Goal: Answer question/provide support: Answer question/provide support

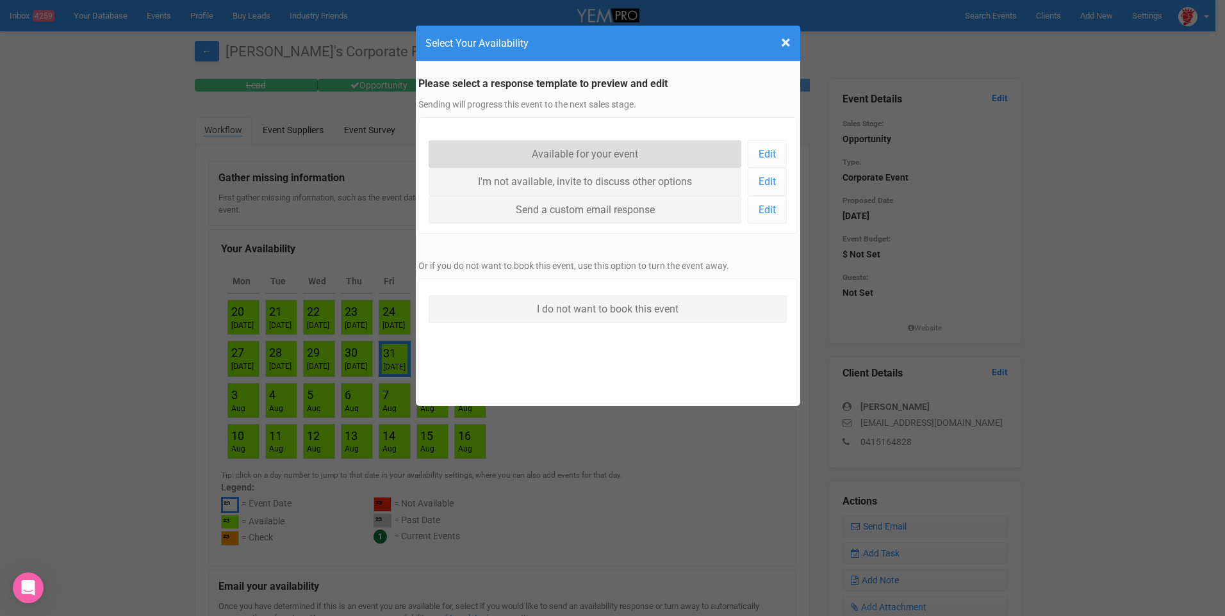
click at [655, 147] on link "Available for your event" at bounding box center [584, 154] width 313 height 28
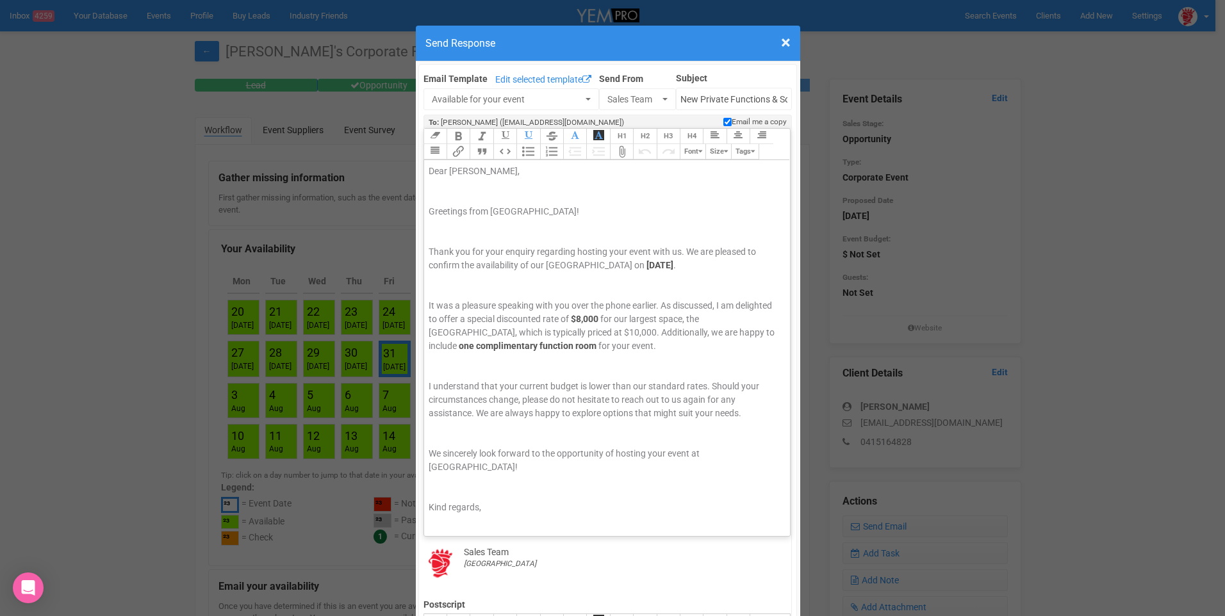
drag, startPoint x: 691, startPoint y: 526, endPoint x: 282, endPoint y: 84, distance: 602.8
click at [282, 84] on div "× Close Send Response Email Template Edit selected template Available for your …" at bounding box center [612, 308] width 1225 height 616
type trix-editor "<div><span style="font-family: Roboto, Helvetica, Arial, sans-serif; font-size:…"
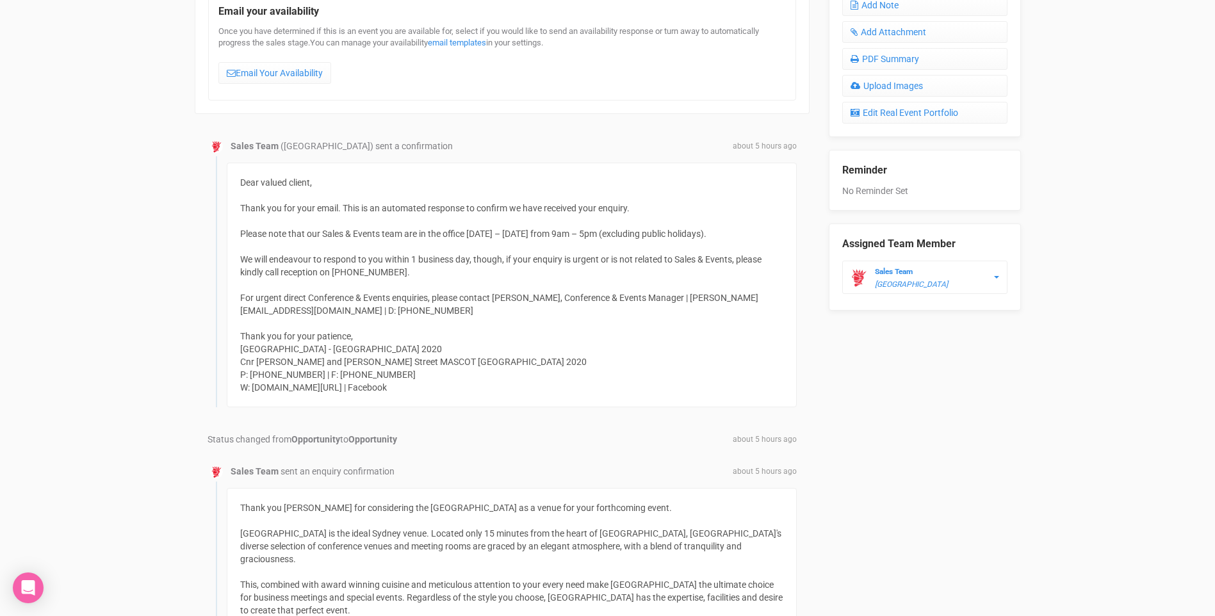
scroll to position [576, 0]
click at [243, 68] on link "Email Your Availability" at bounding box center [274, 72] width 113 height 22
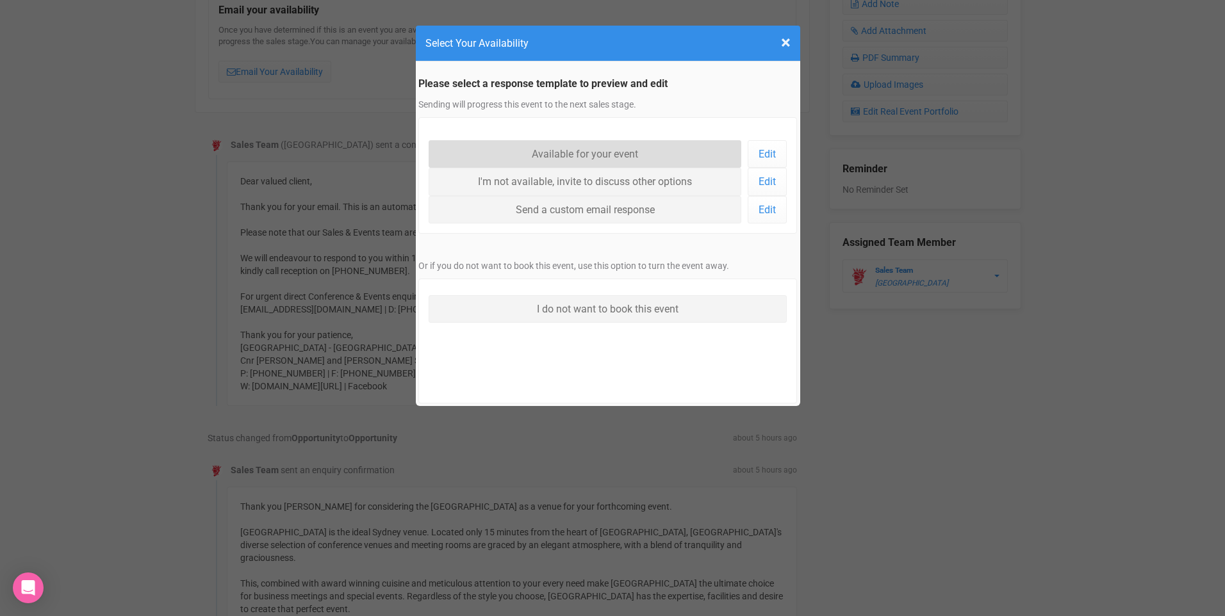
click at [590, 156] on link "Available for your event" at bounding box center [584, 154] width 313 height 28
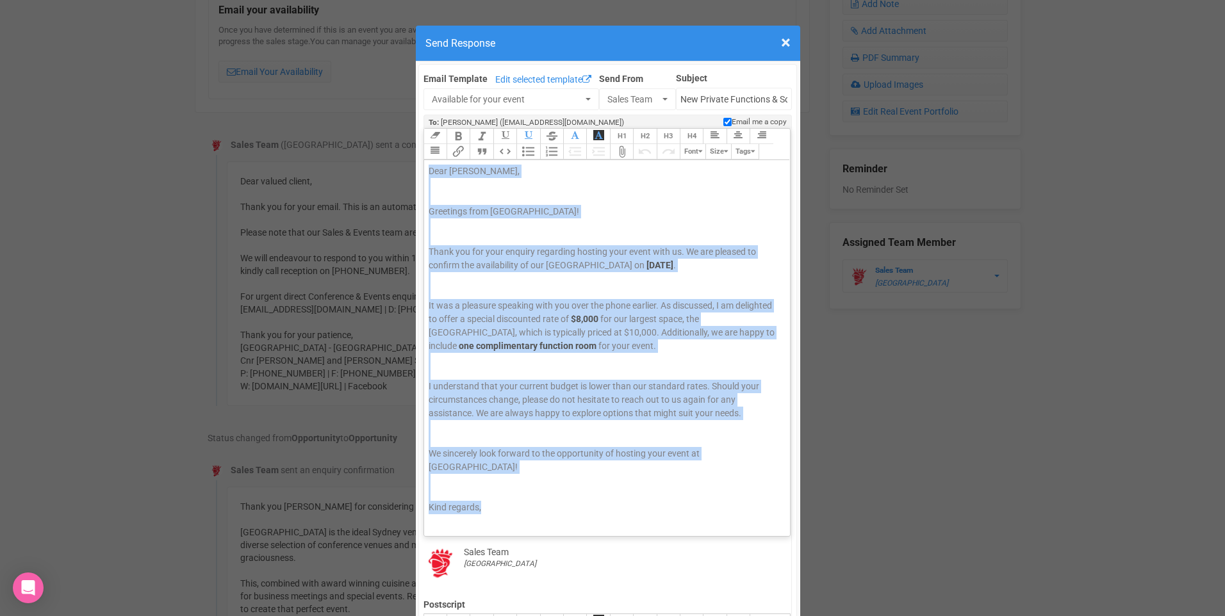
drag, startPoint x: 489, startPoint y: 514, endPoint x: 291, endPoint y: 105, distance: 453.7
click at [291, 105] on div "× Close Send Response Email Template Edit selected template Available for your …" at bounding box center [612, 308] width 1225 height 616
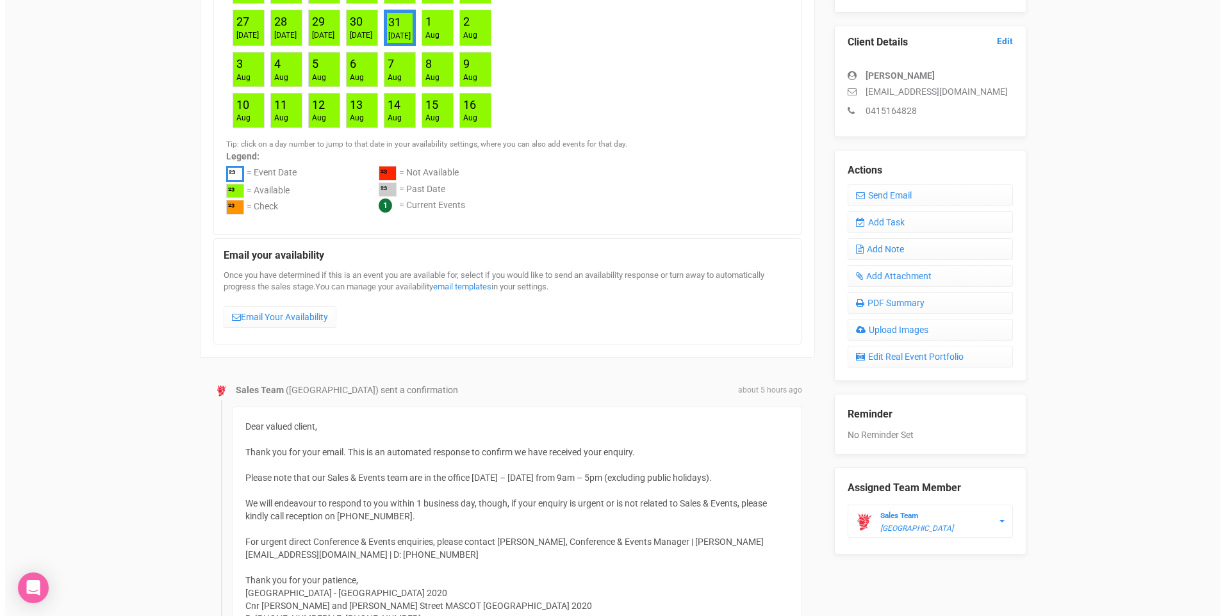
scroll to position [320, 0]
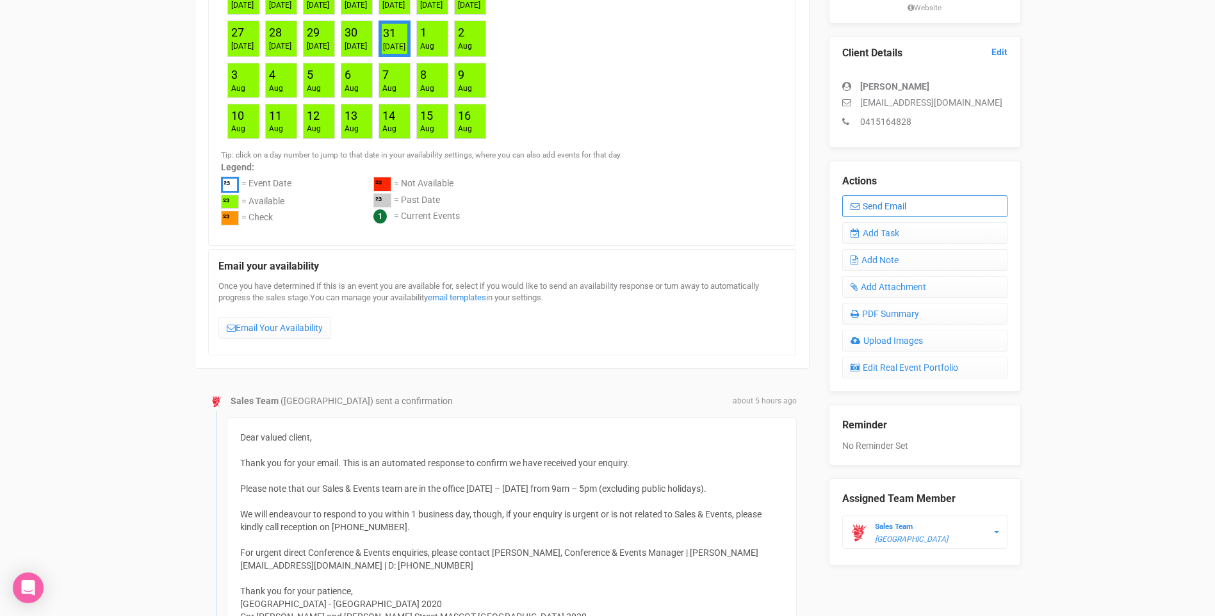
click at [895, 206] on link "Send Email" at bounding box center [924, 206] width 165 height 22
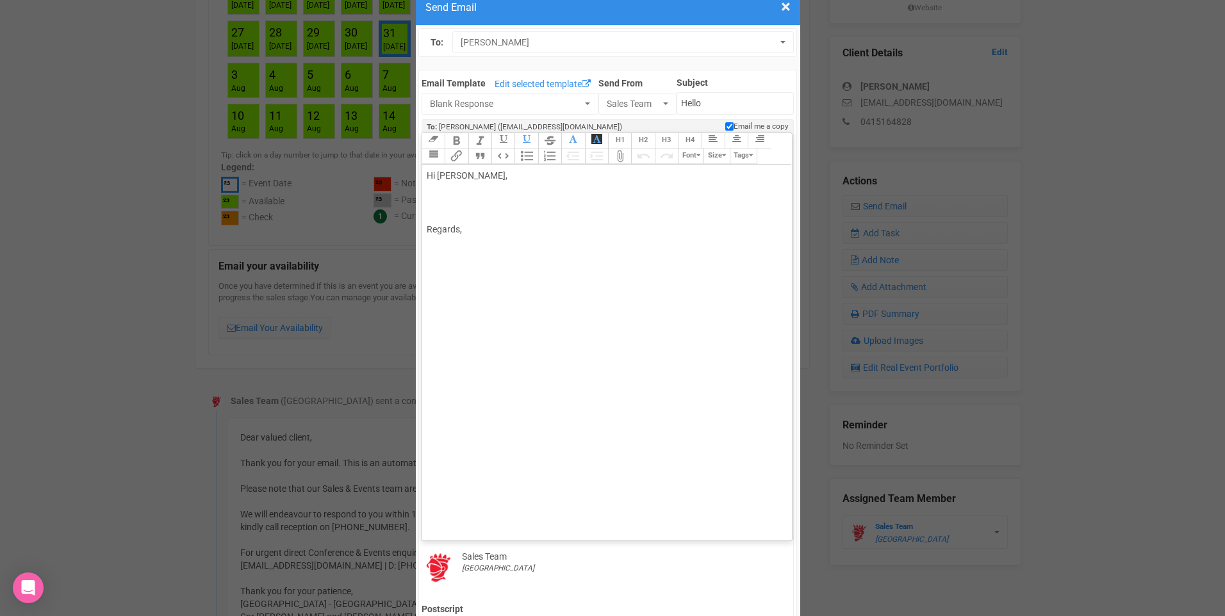
scroll to position [0, 0]
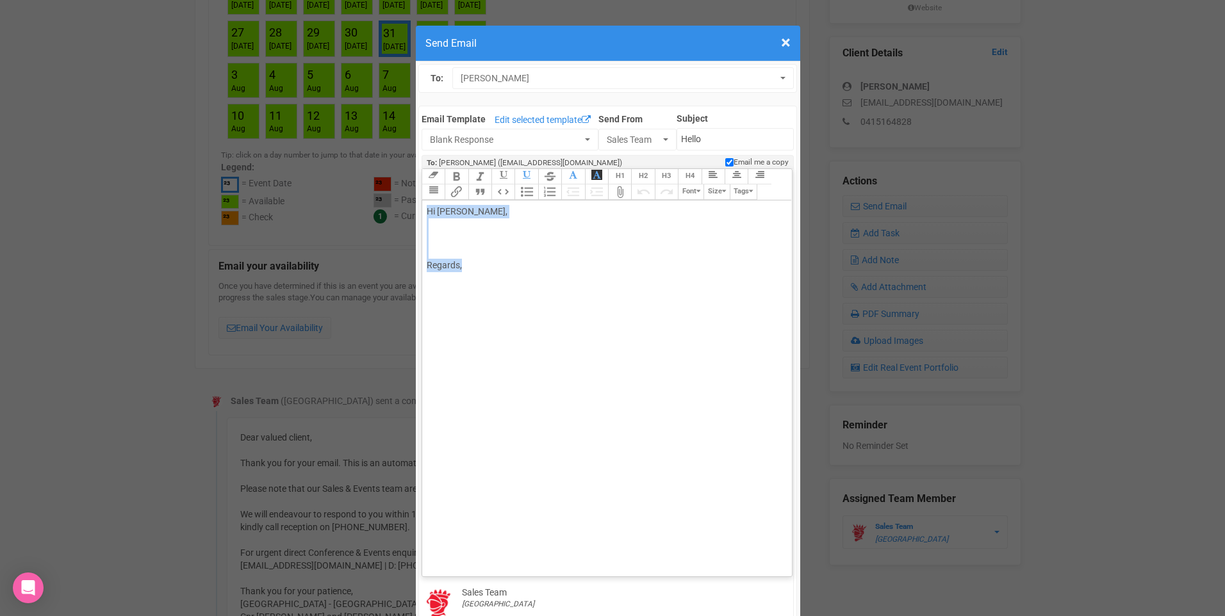
drag, startPoint x: 484, startPoint y: 280, endPoint x: 422, endPoint y: 196, distance: 104.0
click at [422, 196] on div "Link Unlink Bold Italic Strikethrough H1 H2 H3 H4 Link Quote Code Bullets Numbe…" at bounding box center [607, 369] width 370 height 401
paste trix-editor "Dear [PERSON_NAME],</div><div>&nbsp;</div><div><strong><em>Greetings from [GEOG…"
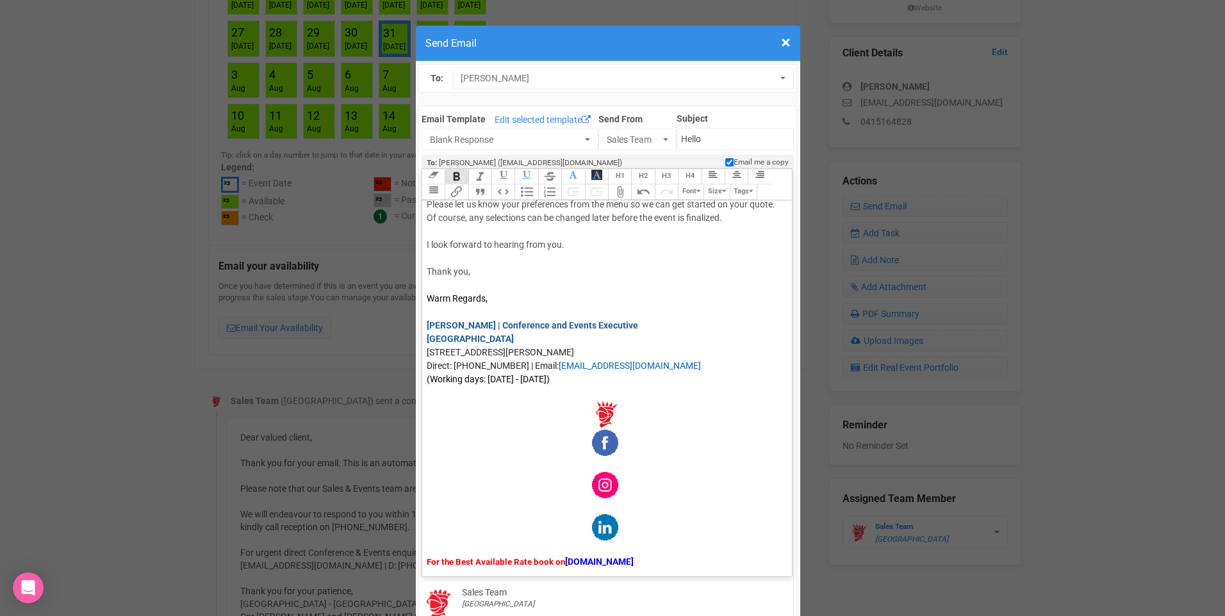
scroll to position [131, 0]
drag, startPoint x: 667, startPoint y: 557, endPoint x: 496, endPoint y: 398, distance: 233.4
click at [496, 398] on trix-editor "Dear [PERSON_NAME], Greetings from [GEOGRAPHIC_DATA]! Lovely speaking with you …" at bounding box center [607, 385] width 370 height 370
click at [633, 482] on figure at bounding box center [605, 482] width 356 height 29
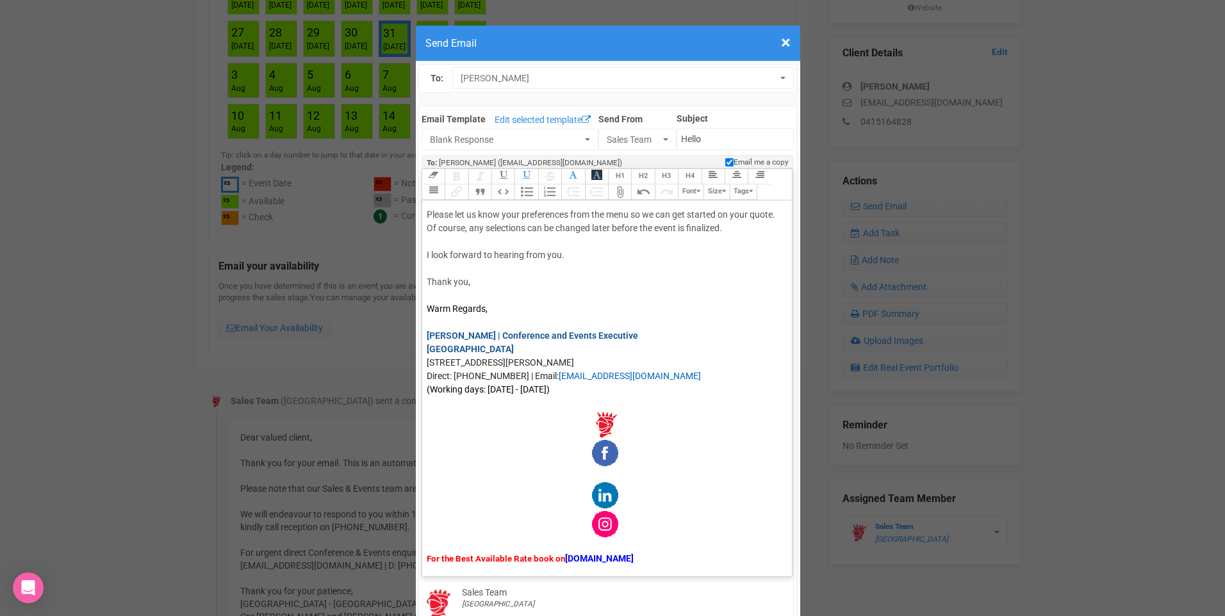
drag, startPoint x: 660, startPoint y: 558, endPoint x: 581, endPoint y: 409, distance: 169.0
click at [581, 409] on trix-editor "Dear [PERSON_NAME], Greetings from [GEOGRAPHIC_DATA]! Lovely speaking with you …" at bounding box center [607, 385] width 370 height 370
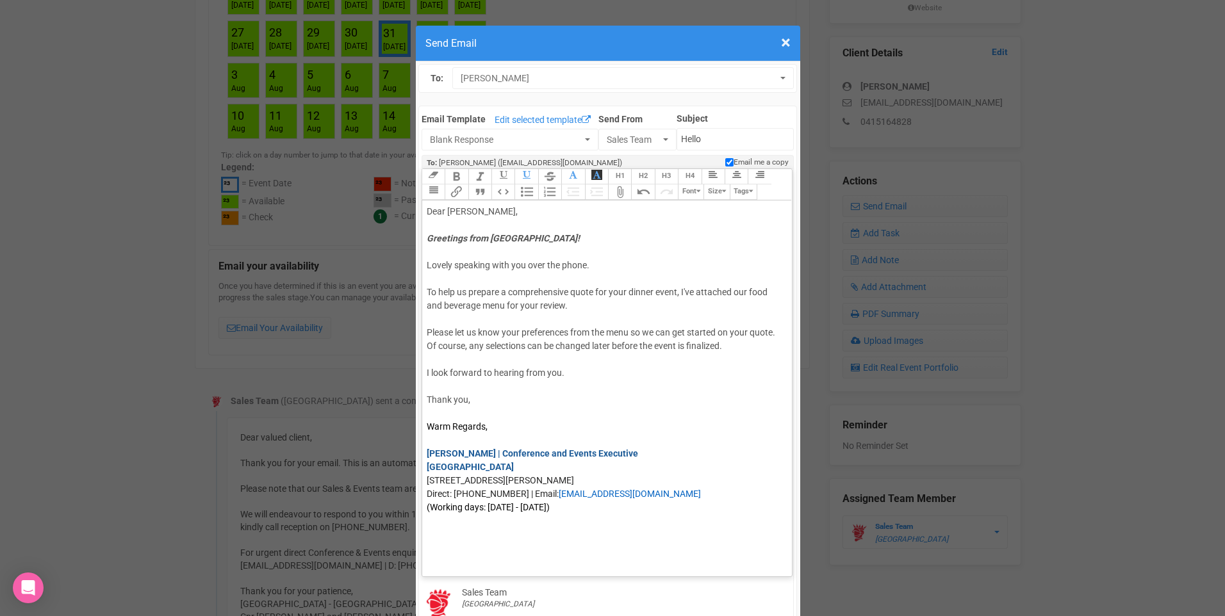
click at [559, 306] on div "To help us prepare a comprehensive quote for your dinner event, I've attached o…" at bounding box center [605, 299] width 356 height 27
type trix-editor "<div>Dear [PERSON_NAME],</div><div>&nbsp;</div><div><strong><em>Greetings from …"
click at [523, 318] on div at bounding box center [605, 319] width 356 height 13
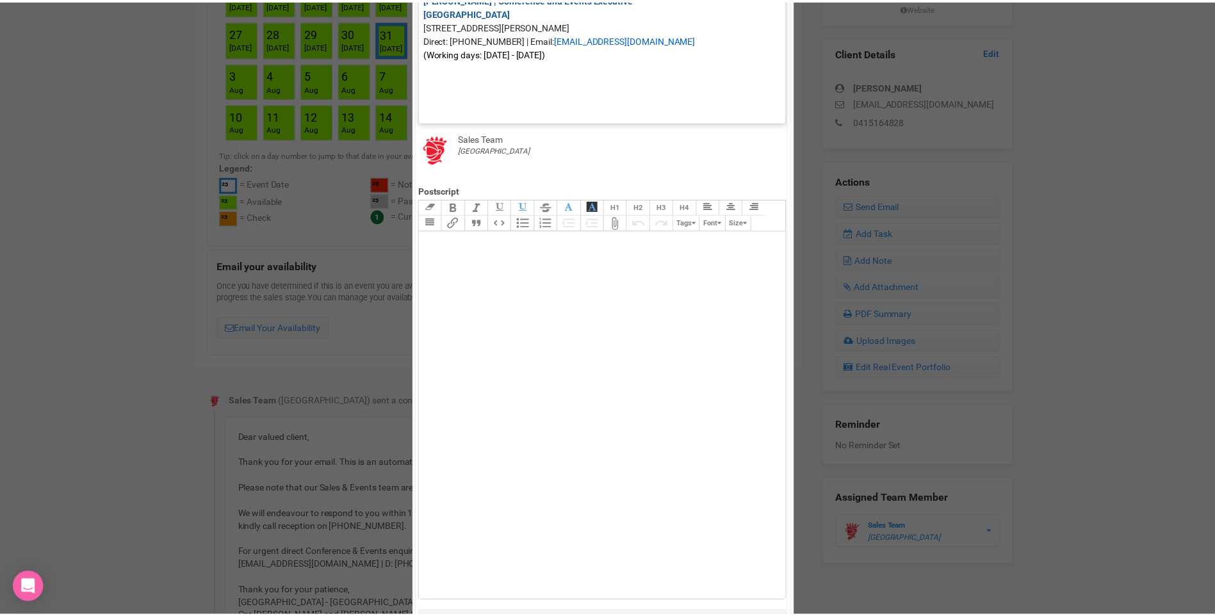
scroll to position [578, 0]
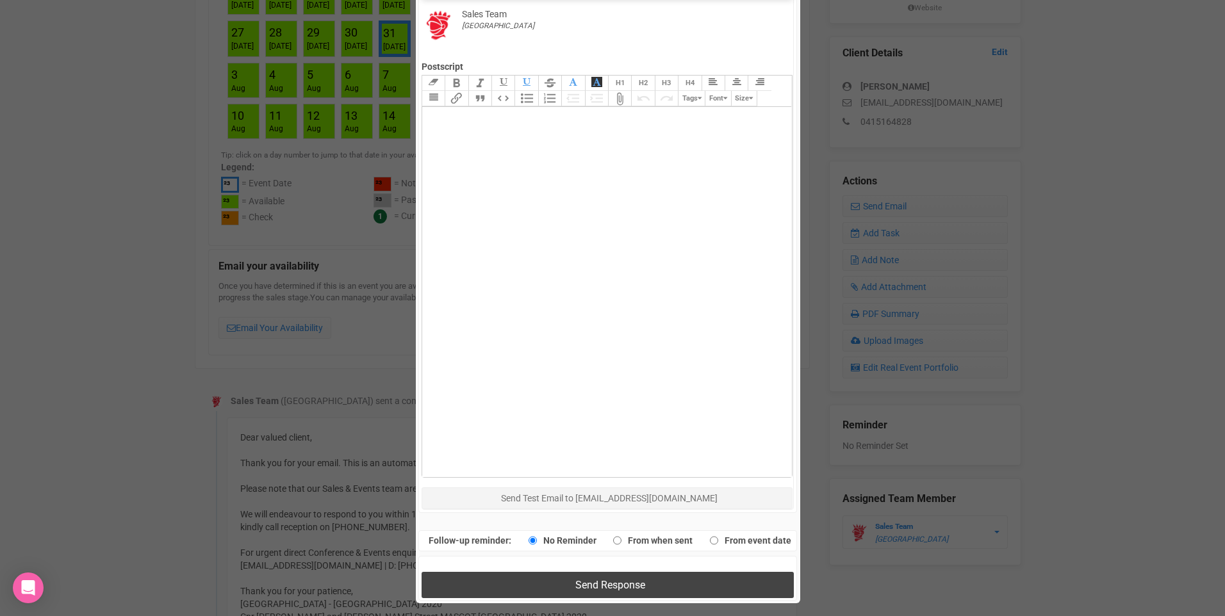
click at [565, 584] on button "Send Response" at bounding box center [607, 585] width 372 height 26
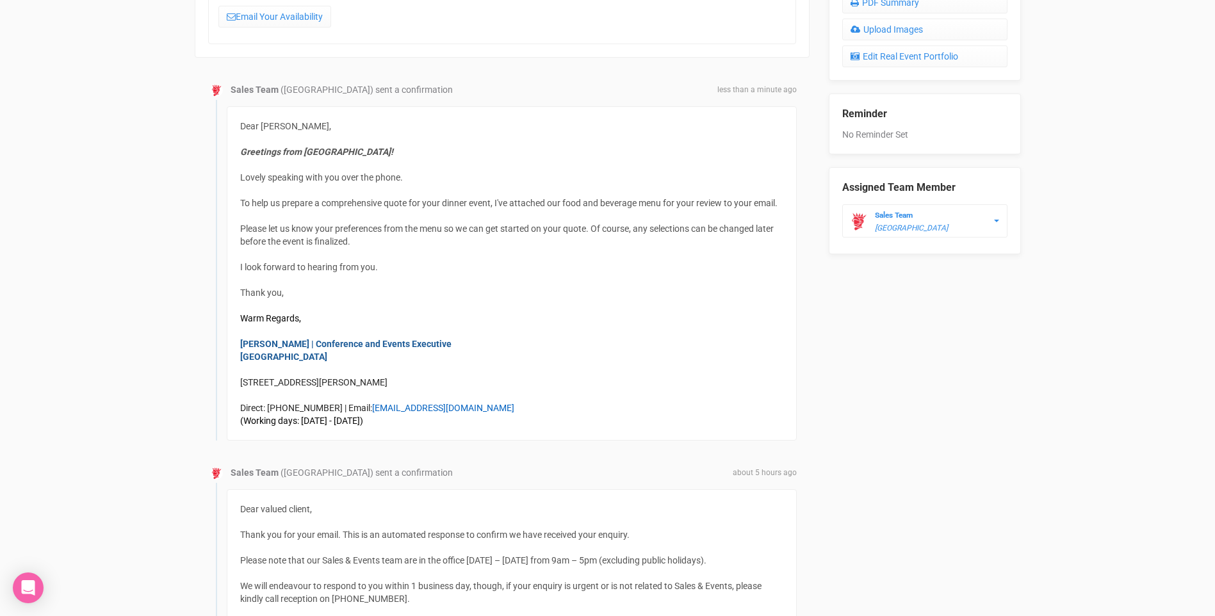
scroll to position [640, 0]
